Goal: Information Seeking & Learning: Learn about a topic

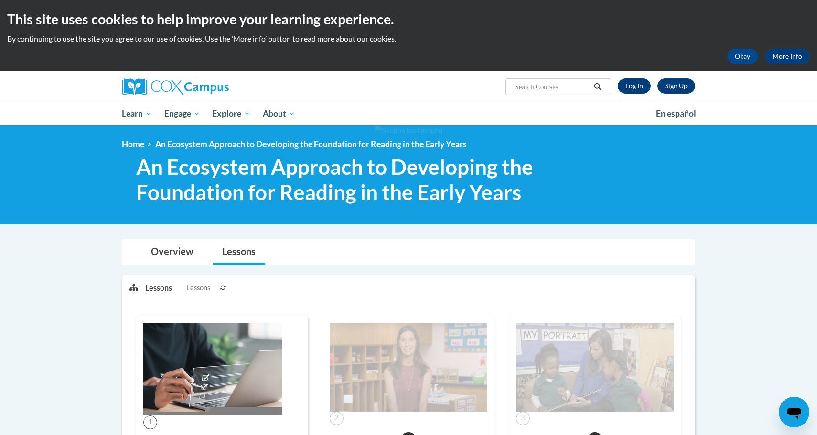
click at [638, 79] on link "Log In" at bounding box center [634, 85] width 33 height 15
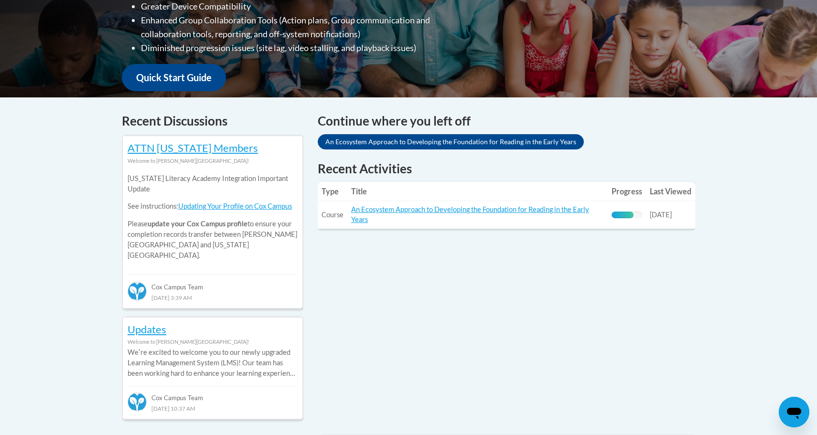
scroll to position [324, 0]
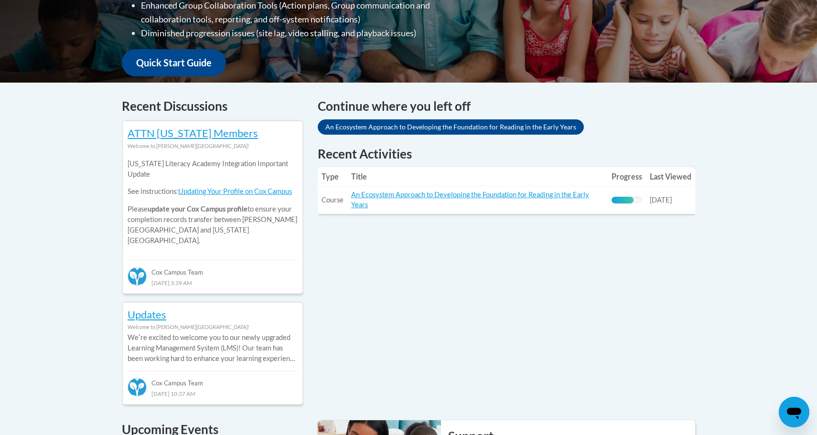
click at [554, 206] on td "Title: An Ecosystem Approach to Developing the Foundation for Reading in the Ea…" at bounding box center [477, 200] width 260 height 28
click at [550, 195] on link "An Ecosystem Approach to Developing the Foundation for Reading in the Early Yea…" at bounding box center [470, 200] width 238 height 18
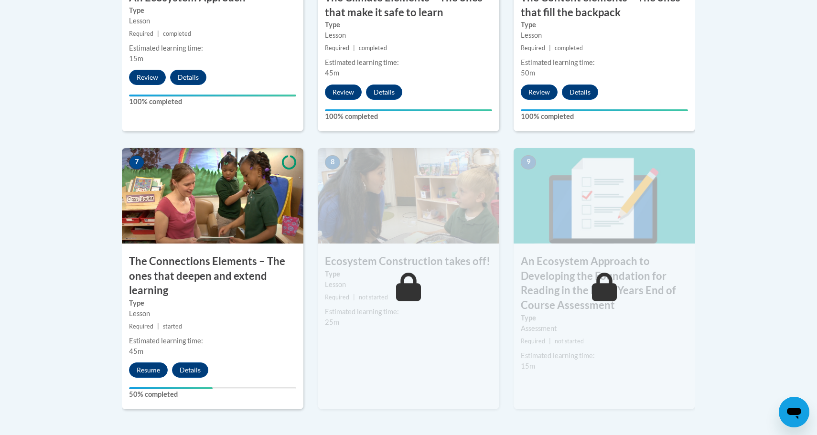
scroll to position [778, 0]
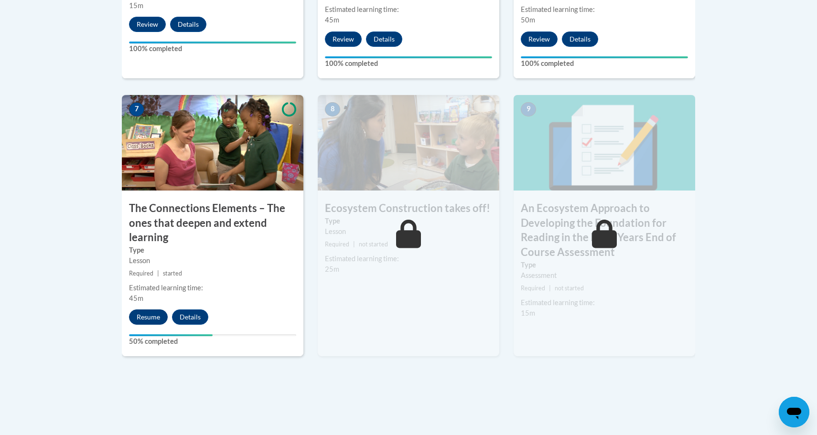
click at [143, 311] on button "Resume" at bounding box center [148, 317] width 39 height 15
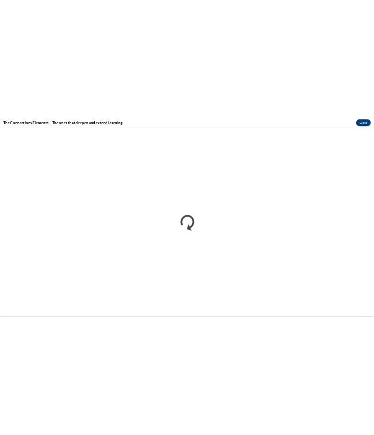
scroll to position [0, 0]
